Goal: Task Accomplishment & Management: Use online tool/utility

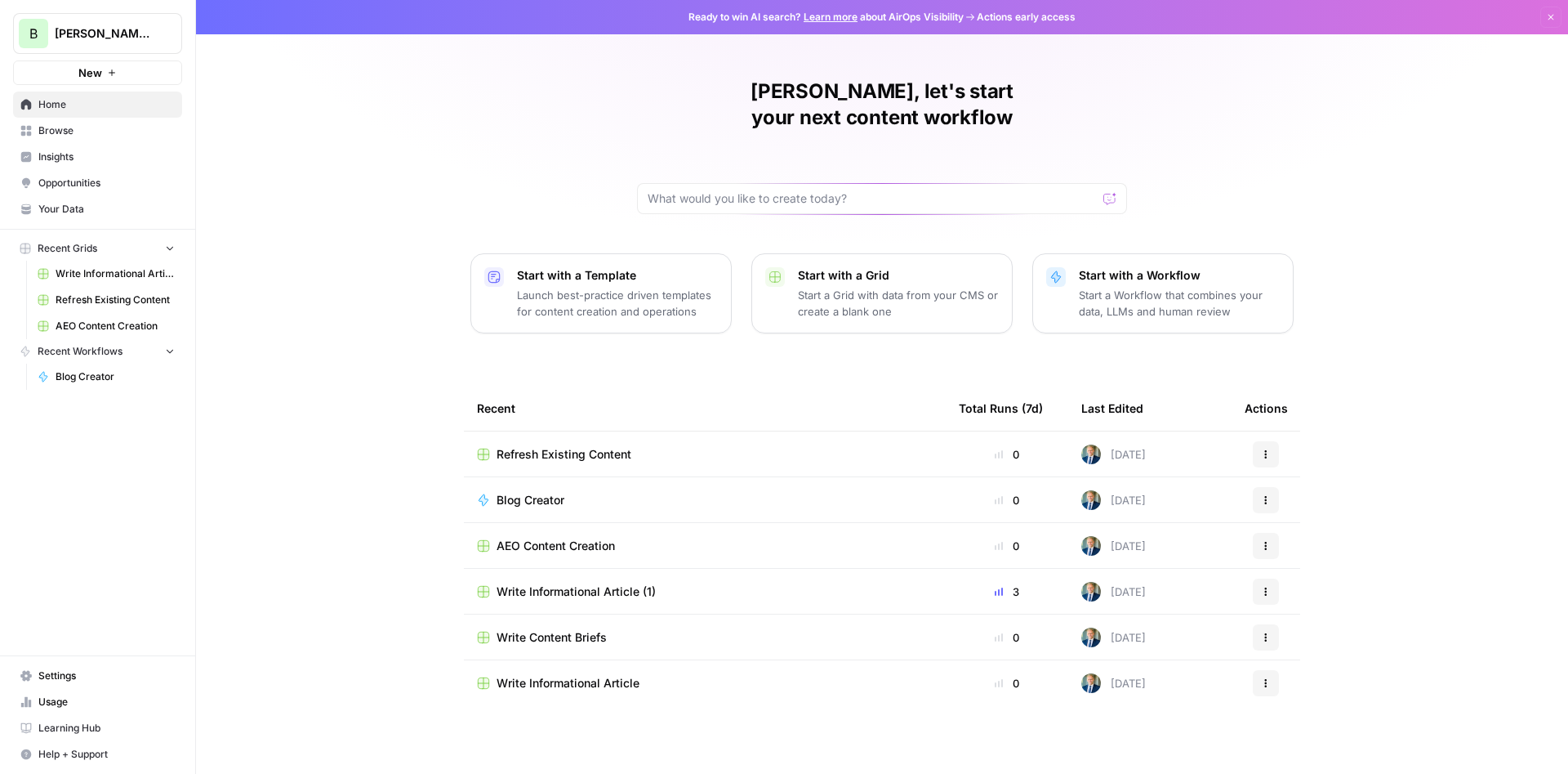
click at [96, 181] on span "Opportunities" at bounding box center [106, 183] width 136 height 14
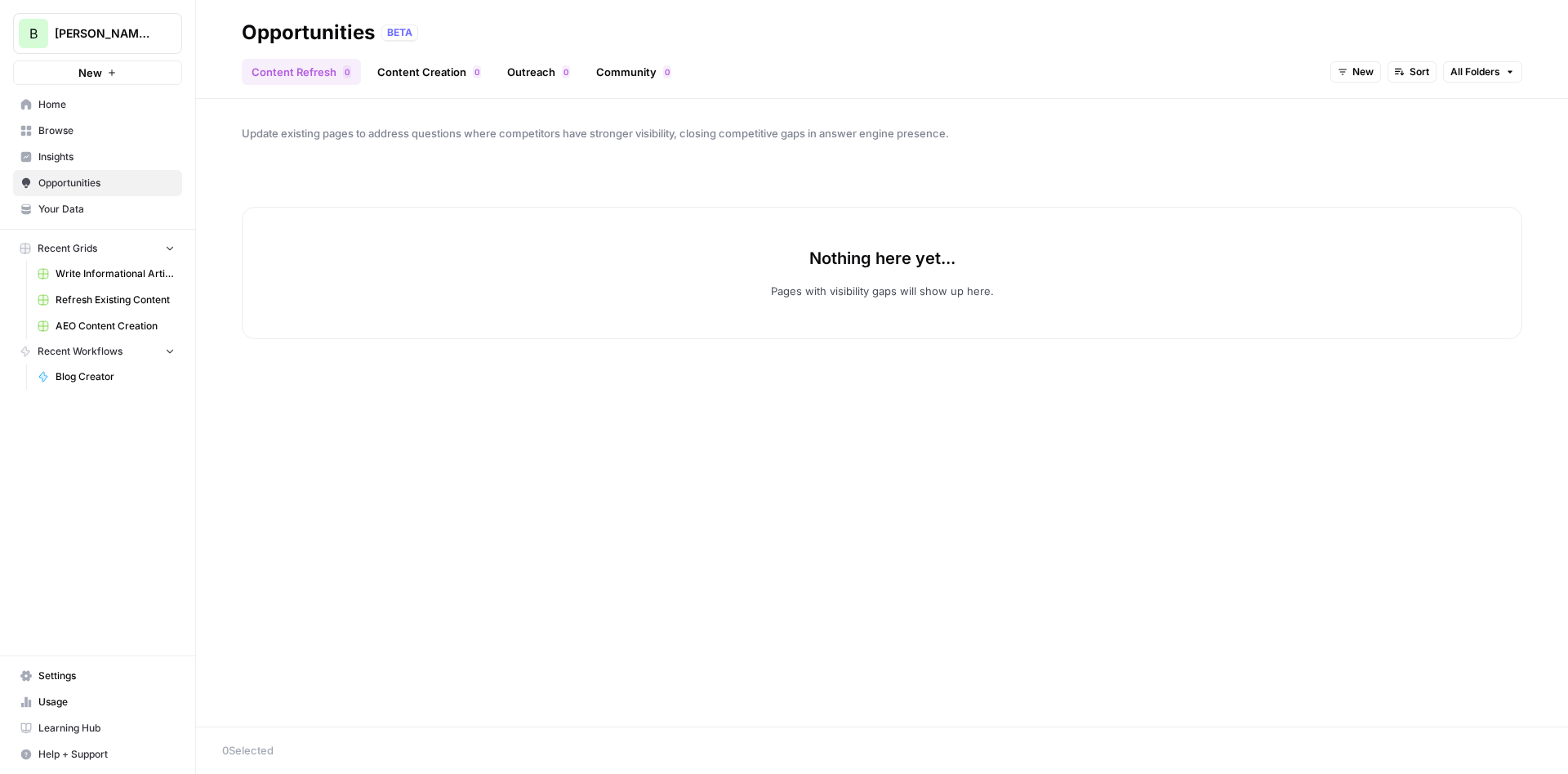
click at [387, 63] on link "Content Creation 0" at bounding box center [429, 71] width 124 height 26
click at [498, 70] on link "Outreach 0" at bounding box center [538, 71] width 82 height 26
click at [617, 65] on link "Community 0" at bounding box center [633, 71] width 95 height 26
click at [287, 70] on link "Content Refresh 0" at bounding box center [301, 71] width 119 height 26
